Goal: Information Seeking & Learning: Learn about a topic

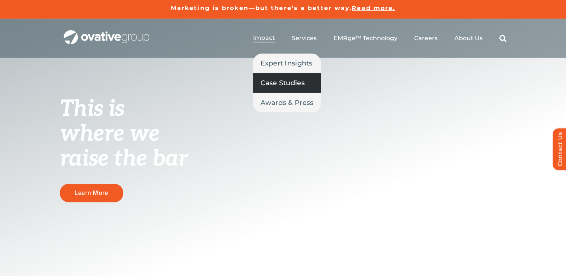
click at [280, 89] on link "Case Studies" at bounding box center [287, 82] width 68 height 19
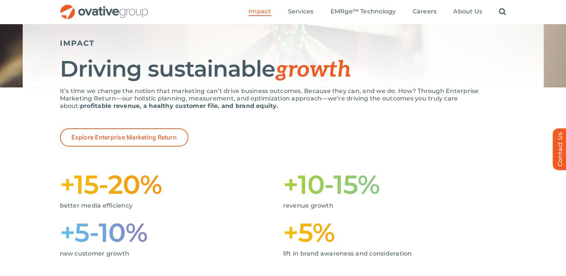
scroll to position [70, 0]
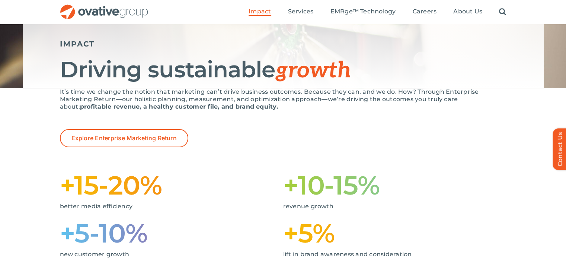
click at [232, 96] on p "It’s time we change the notion that marketing can’t drive business outcomes. Be…" at bounding box center [283, 99] width 447 height 22
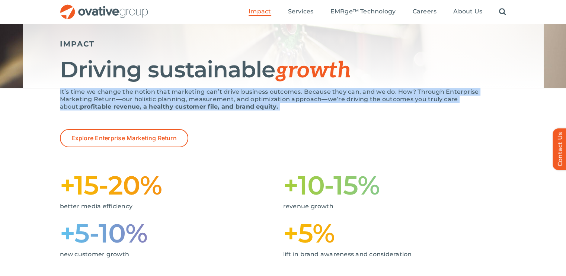
click at [232, 96] on p "It’s time we change the notion that marketing can’t drive business outcomes. Be…" at bounding box center [283, 99] width 447 height 22
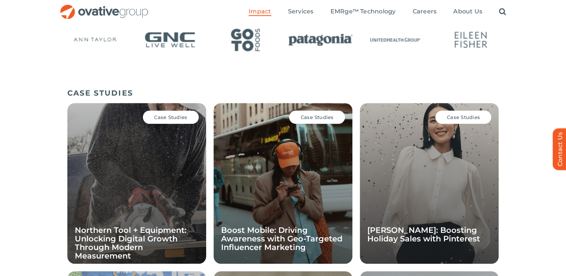
scroll to position [40, 0]
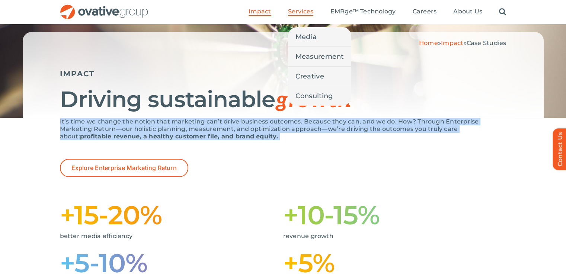
click at [302, 8] on span "Services" at bounding box center [301, 11] width 26 height 7
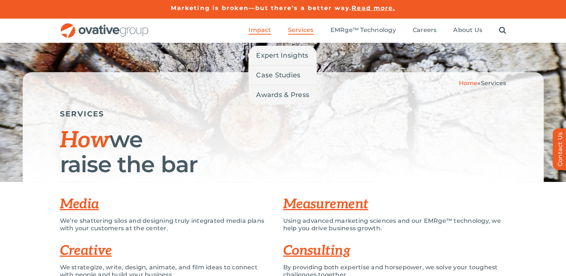
click at [263, 29] on span "Impact" at bounding box center [260, 29] width 22 height 7
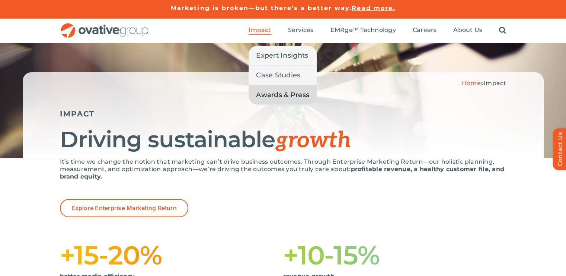
click at [296, 96] on span "Awards & Press" at bounding box center [282, 95] width 53 height 10
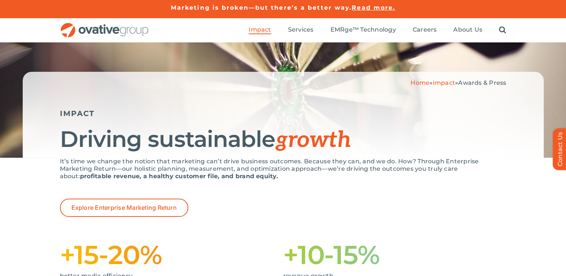
scroll to position [1, 0]
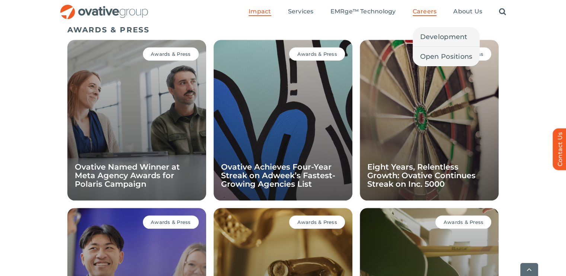
scroll to position [513, 0]
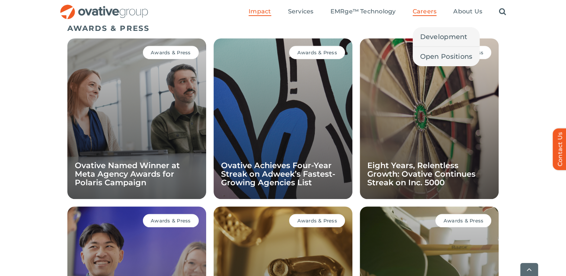
click at [436, 16] on li "Careers Development Open Positions" at bounding box center [425, 12] width 24 height 8
click at [438, 43] on link "Development" at bounding box center [446, 36] width 67 height 19
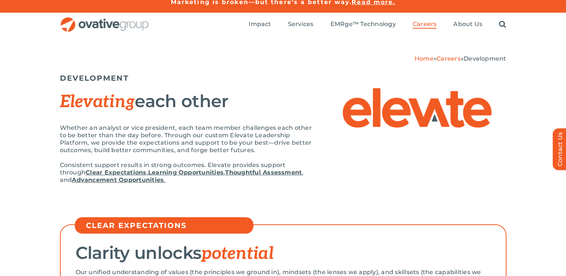
scroll to position [7, 0]
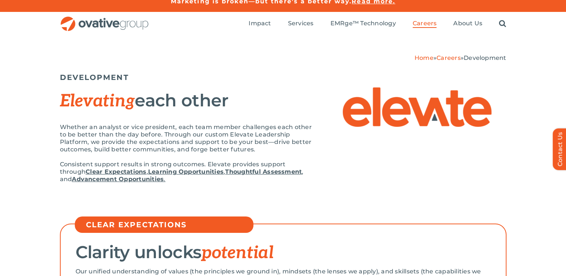
click at [188, 135] on p "Whether an analyst or vice president, each team member challenges each other to…" at bounding box center [186, 139] width 253 height 30
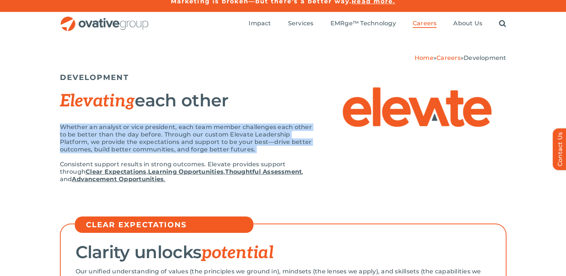
click at [188, 135] on p "Whether an analyst or vice president, each team member challenges each other to…" at bounding box center [186, 139] width 253 height 30
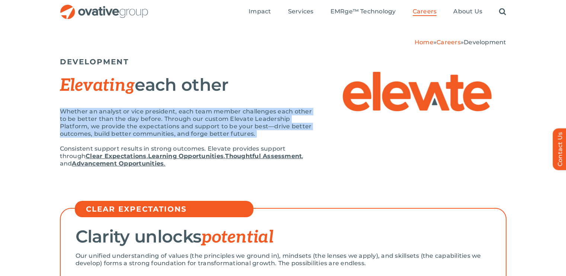
scroll to position [22, 0]
click at [187, 127] on p "Whether an analyst or vice president, each team member challenges each other to…" at bounding box center [186, 123] width 253 height 30
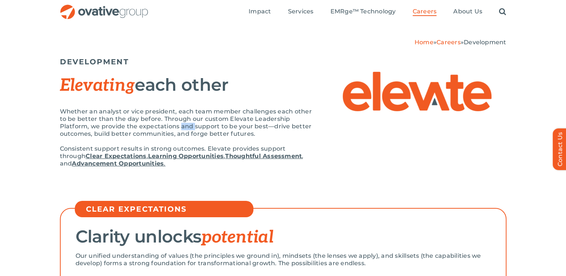
click at [187, 127] on p "Whether an analyst or vice president, each team member challenges each other to…" at bounding box center [186, 123] width 253 height 30
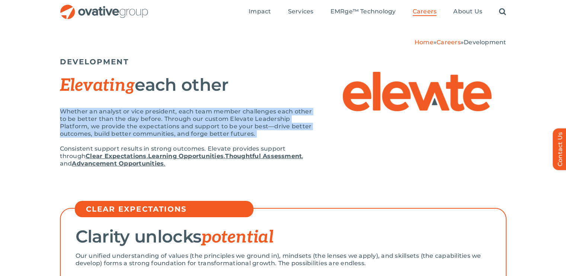
click at [187, 127] on p "Whether an analyst or vice president, each team member challenges each other to…" at bounding box center [186, 123] width 253 height 30
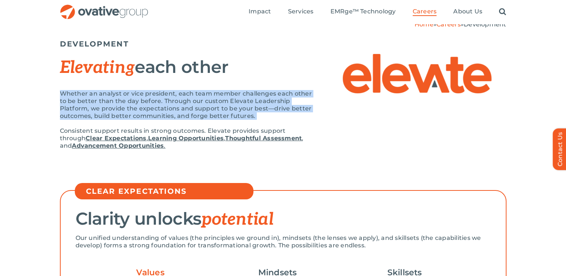
scroll to position [44, 0]
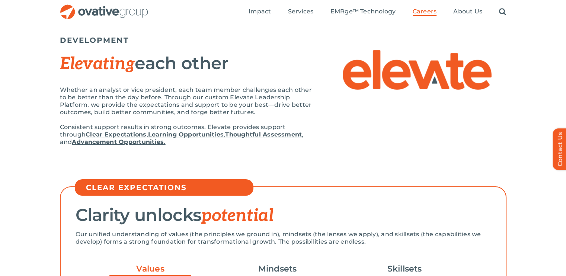
click at [187, 127] on p "Consistent support results in strong outcomes. Elevate provides support through…" at bounding box center [186, 135] width 253 height 22
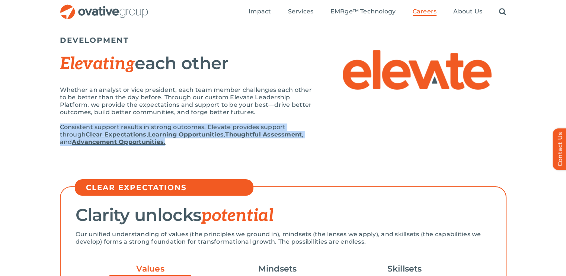
click at [187, 127] on p "Consistent support results in strong outcomes. Elevate provides support through…" at bounding box center [186, 135] width 253 height 22
drag, startPoint x: 187, startPoint y: 127, endPoint x: 193, endPoint y: 149, distance: 22.3
click at [193, 149] on div "Whether an analyst or vice president, each team member challenges each other to…" at bounding box center [186, 119] width 253 height 67
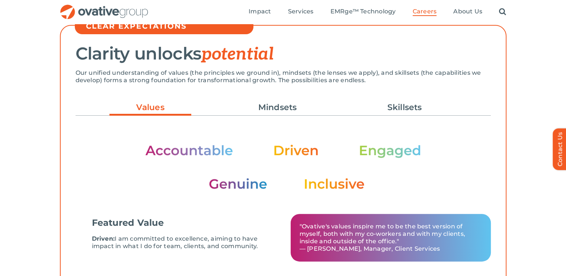
scroll to position [208, 0]
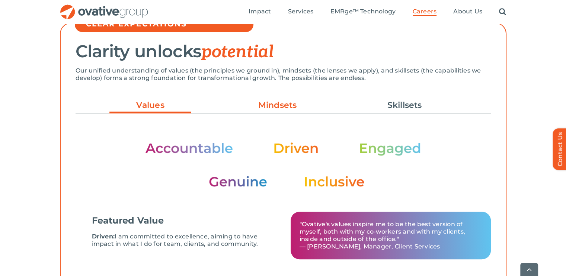
click at [274, 109] on link "Mindsets" at bounding box center [278, 105] width 82 height 13
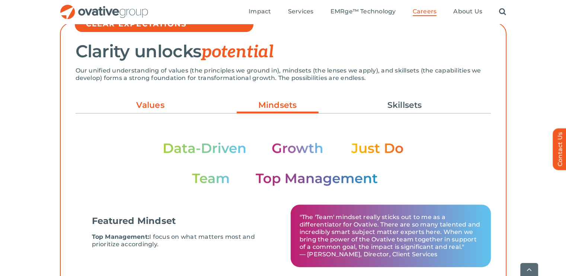
click at [153, 111] on link "Values" at bounding box center [150, 105] width 82 height 13
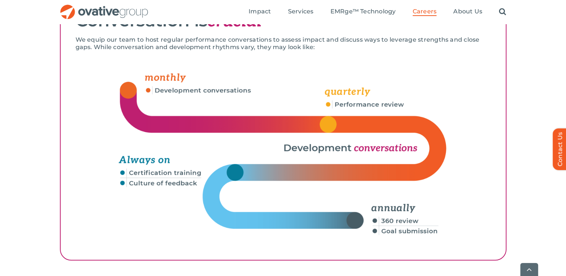
scroll to position [1121, 0]
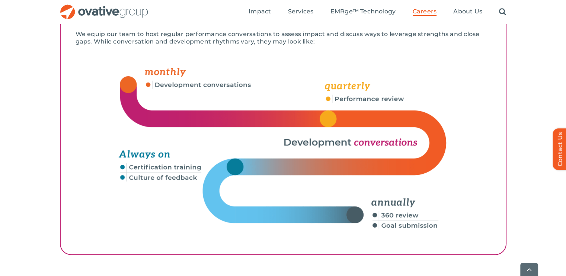
drag, startPoint x: 299, startPoint y: 78, endPoint x: 223, endPoint y: 151, distance: 105.6
click at [223, 151] on img at bounding box center [283, 149] width 353 height 179
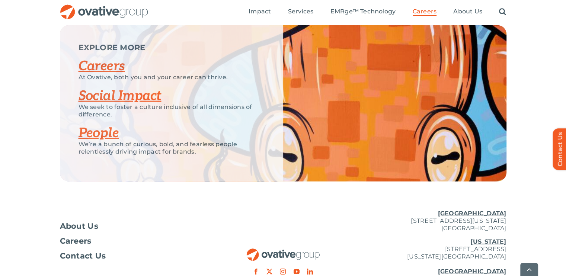
scroll to position [1831, 0]
click at [116, 156] on p "We’re a bunch of curious, bold, and fearless people relentlessly driving impact…" at bounding box center [172, 148] width 186 height 15
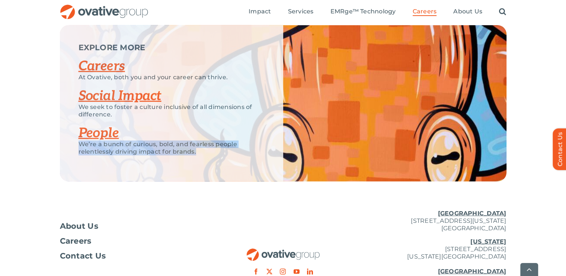
click at [116, 156] on p "We’re a bunch of curious, bold, and fearless people relentlessly driving impact…" at bounding box center [172, 148] width 186 height 15
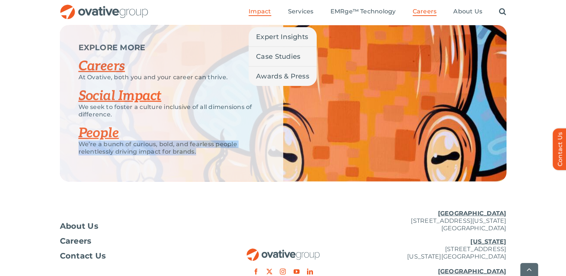
click at [258, 11] on span "Impact" at bounding box center [260, 11] width 22 height 7
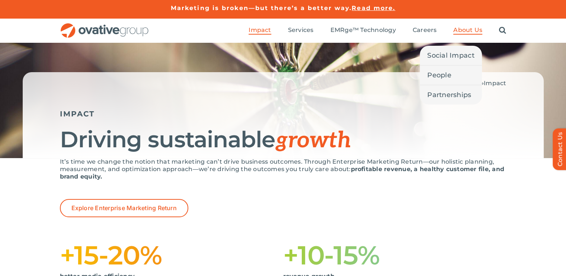
click at [469, 29] on span "About Us" at bounding box center [468, 29] width 29 height 7
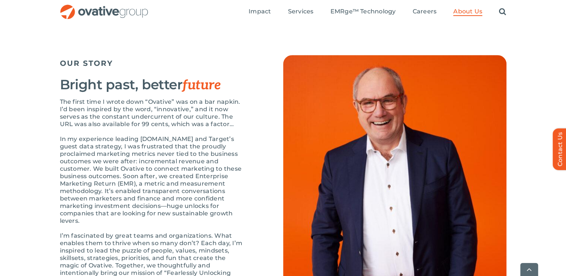
scroll to position [753, 0]
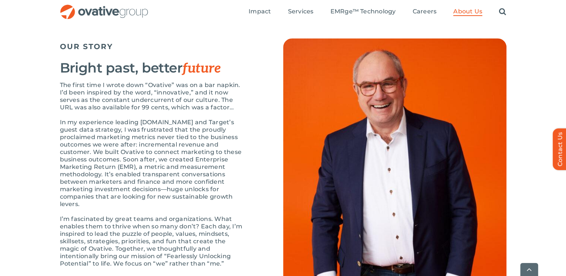
click at [194, 108] on p "The first time I wrote down “Ovative” was on a bar napkin. I’d been inspired by…" at bounding box center [153, 97] width 186 height 30
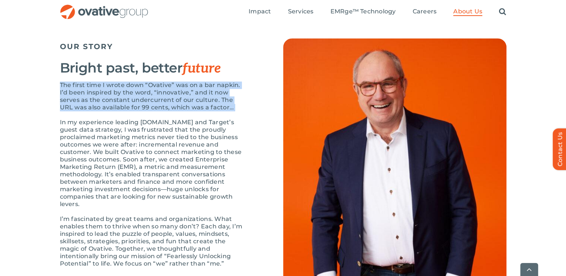
click at [194, 108] on p "The first time I wrote down “Ovative” was on a bar napkin. I’d been inspired by…" at bounding box center [153, 97] width 186 height 30
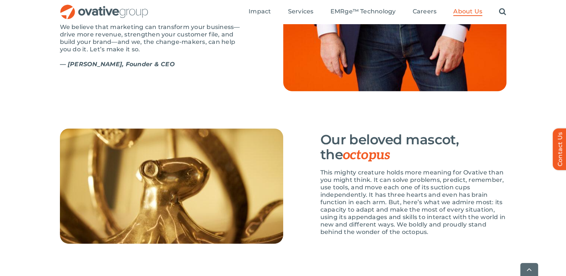
scroll to position [1086, 0]
